Goal: Check status: Check status

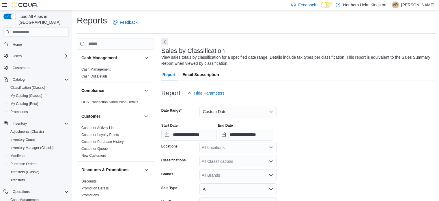
scroll to position [87, 0]
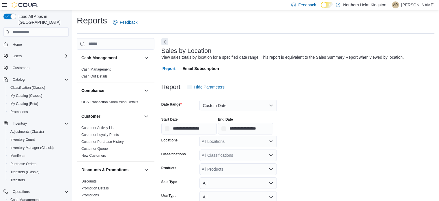
scroll to position [13, 0]
